Goal: Task Accomplishment & Management: Manage account settings

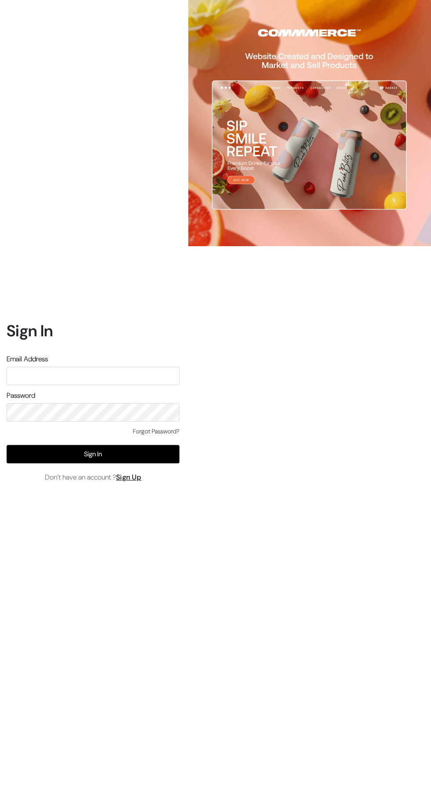
click at [111, 385] on input "text" at bounding box center [93, 376] width 173 height 18
type input "pharmacy.kirti@gmail.com"
click at [154, 463] on button "Sign In" at bounding box center [93, 454] width 173 height 18
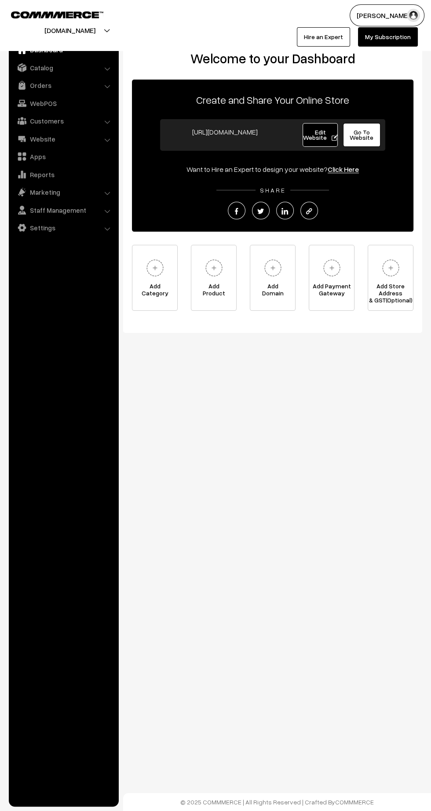
click at [45, 89] on link "Orders" at bounding box center [63, 85] width 105 height 16
click at [48, 99] on link "Orders" at bounding box center [72, 97] width 87 height 9
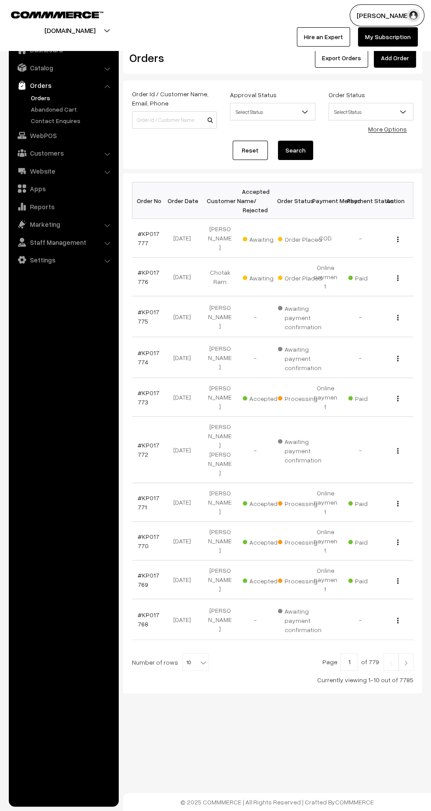
click at [140, 269] on link "#KP017776" at bounding box center [149, 277] width 22 height 17
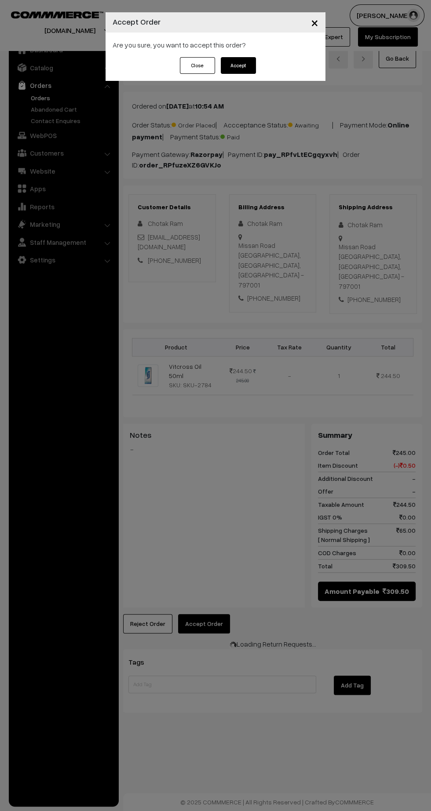
click at [229, 68] on button "Accept" at bounding box center [238, 65] width 35 height 17
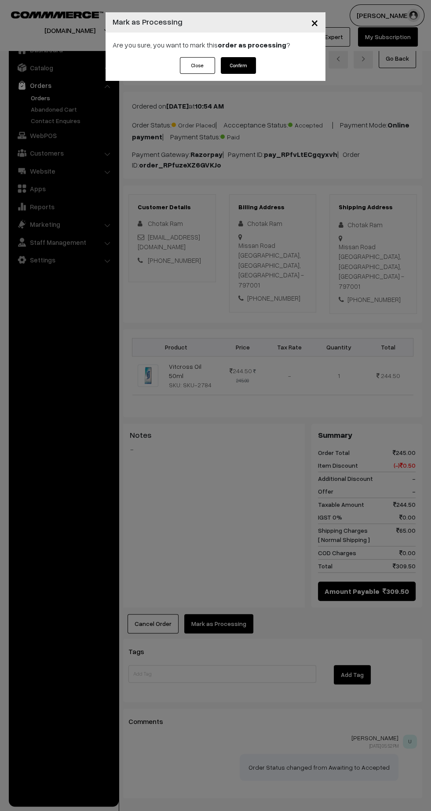
click at [240, 69] on button "Confirm" at bounding box center [238, 65] width 35 height 17
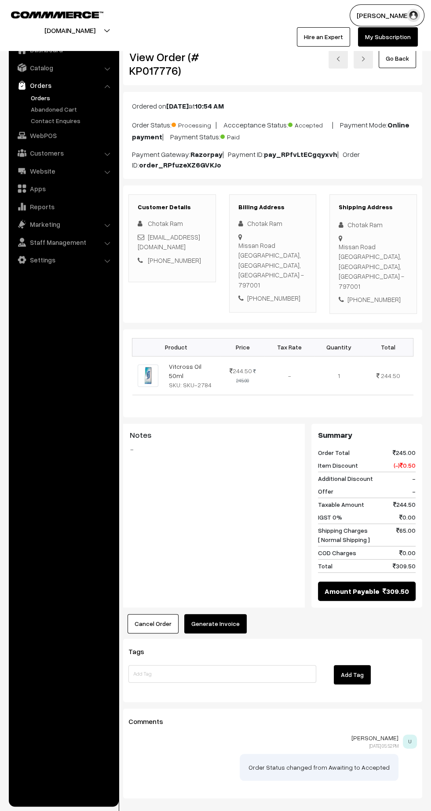
click at [230, 614] on button "Generate Invoice" at bounding box center [215, 623] width 62 height 19
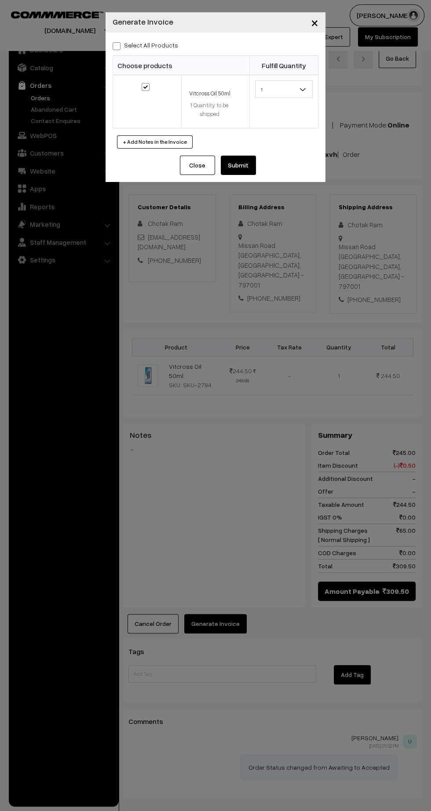
click at [247, 170] on button "Submit" at bounding box center [238, 165] width 35 height 19
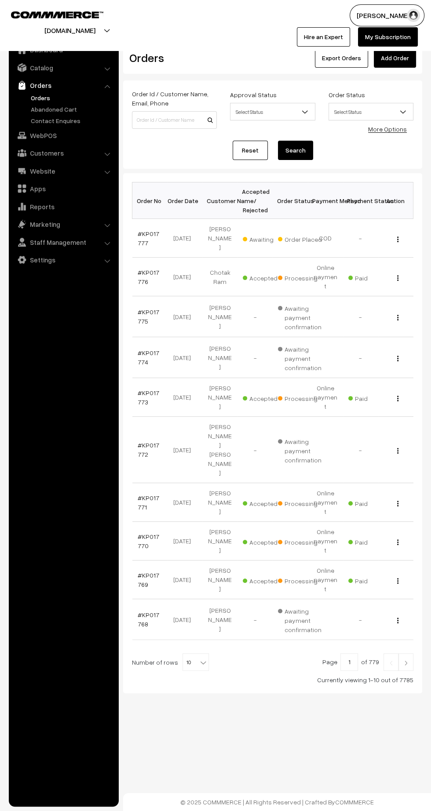
click at [146, 230] on link "#KP017777" at bounding box center [149, 238] width 22 height 17
